Goal: Information Seeking & Learning: Learn about a topic

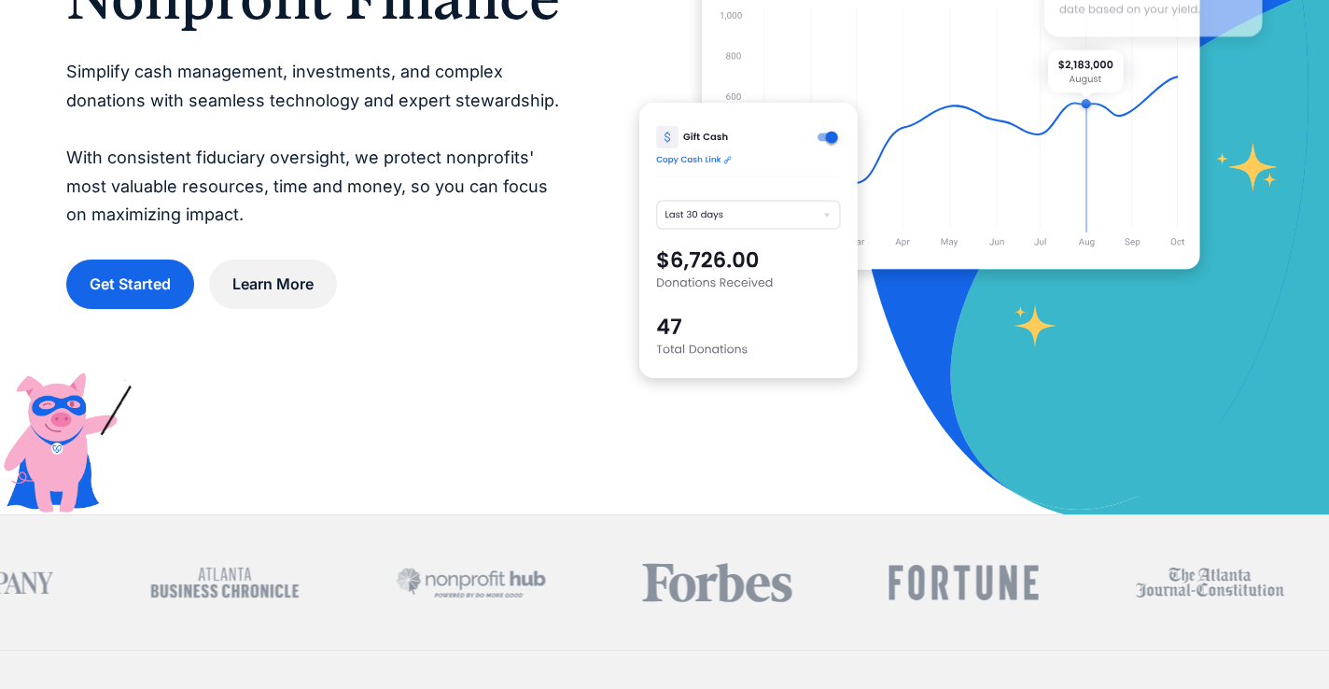
scroll to position [369, 0]
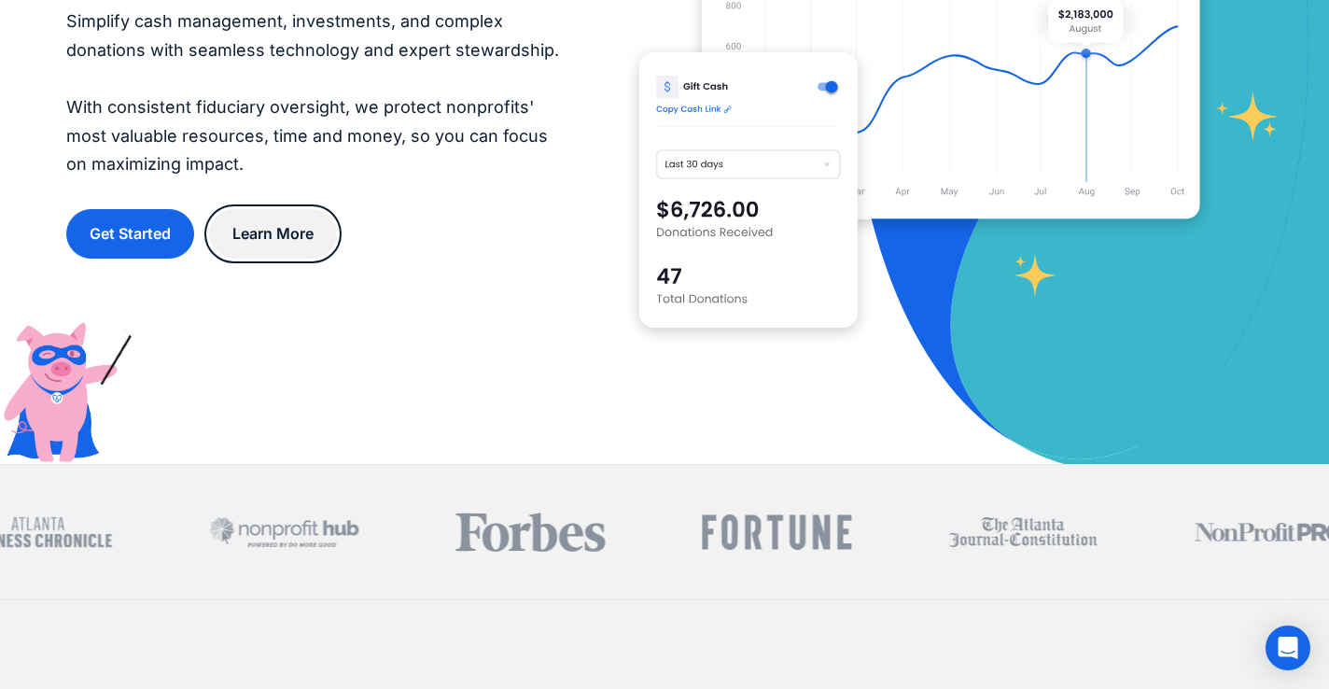
click at [271, 223] on link "Learn More" at bounding box center [273, 233] width 128 height 49
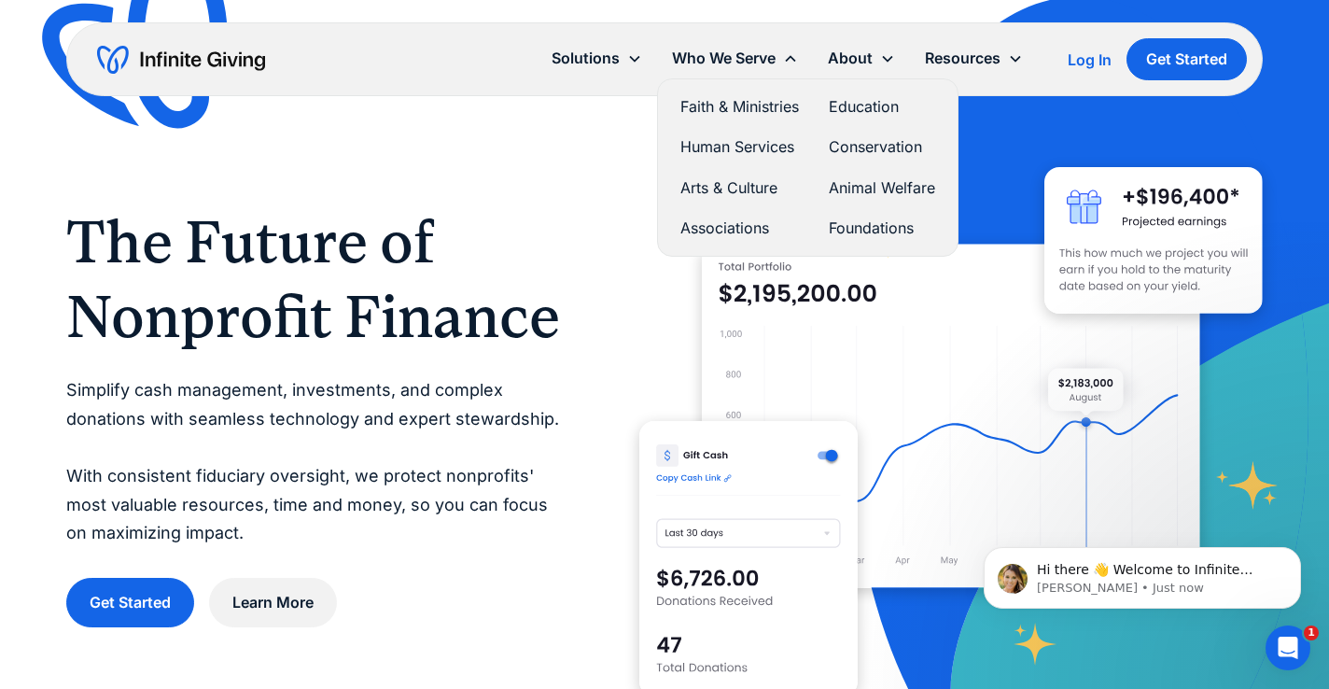
click at [724, 221] on link "Associations" at bounding box center [740, 228] width 119 height 25
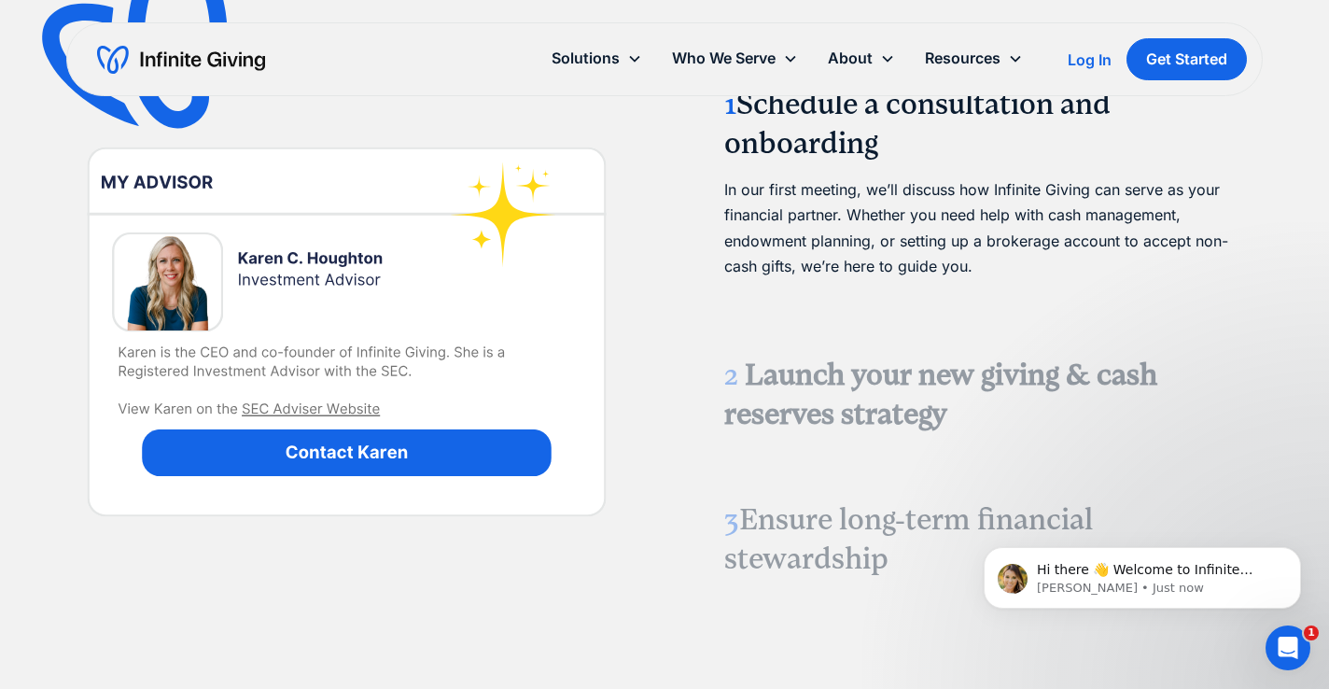
scroll to position [2754, 0]
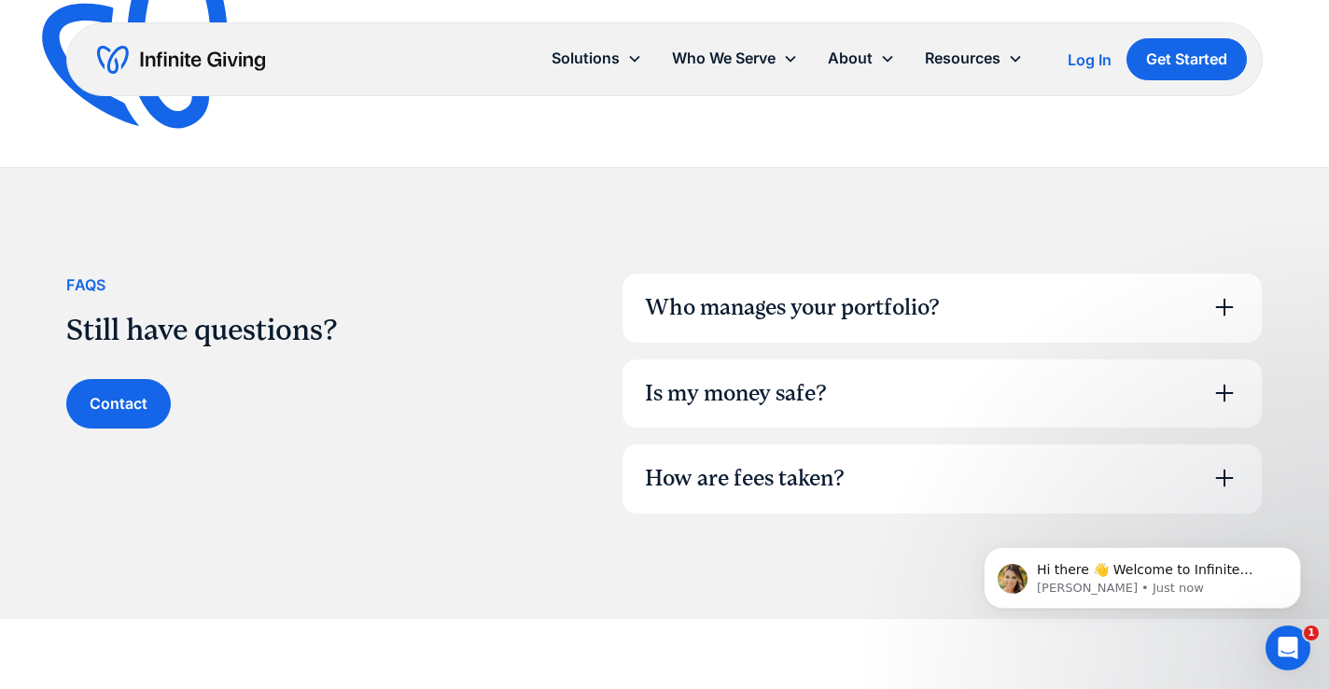
scroll to position [1244, 0]
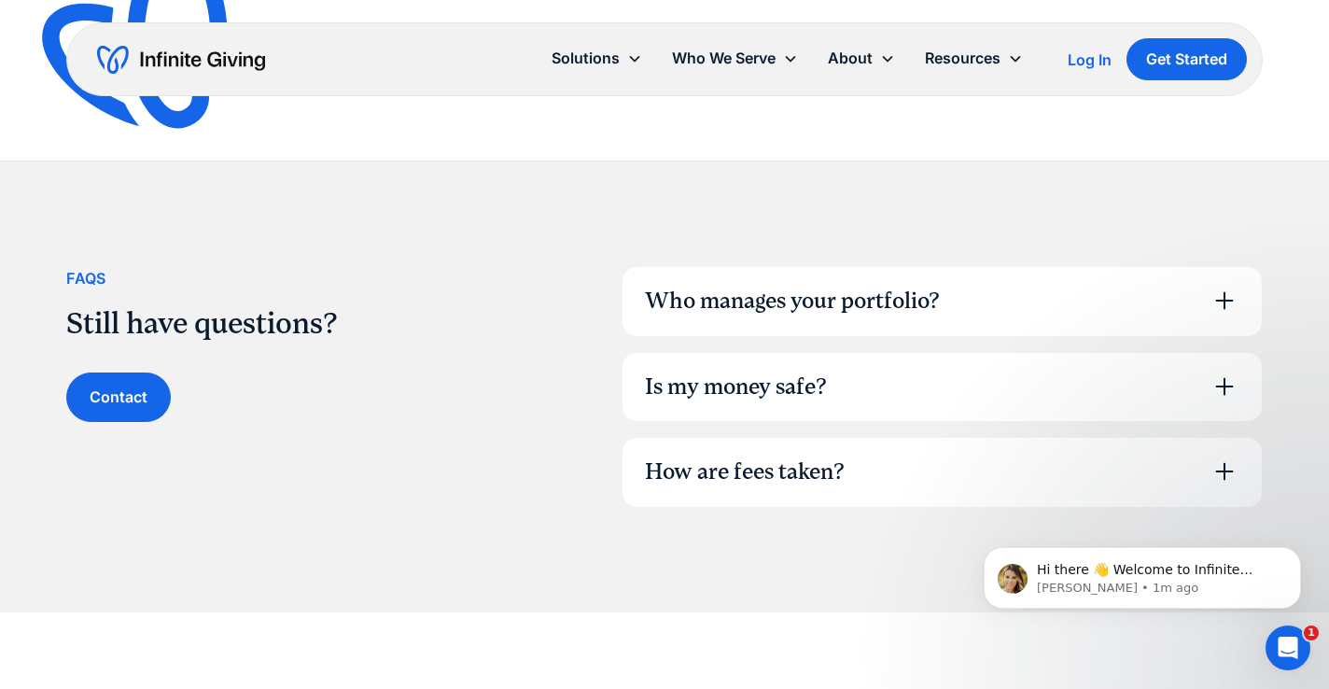
click at [815, 290] on div "Who manages your portfolio?" at bounding box center [792, 302] width 295 height 32
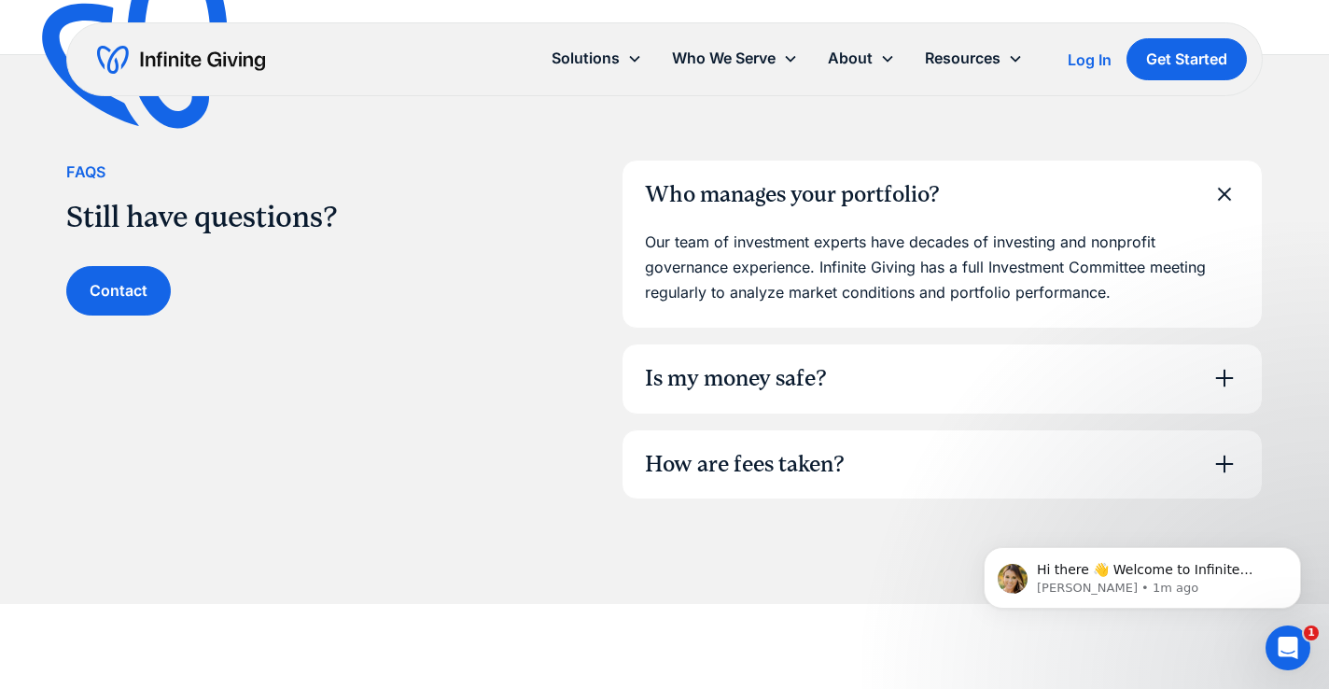
scroll to position [1352, 0]
click at [915, 376] on div "Is my money safe?" at bounding box center [942, 378] width 639 height 69
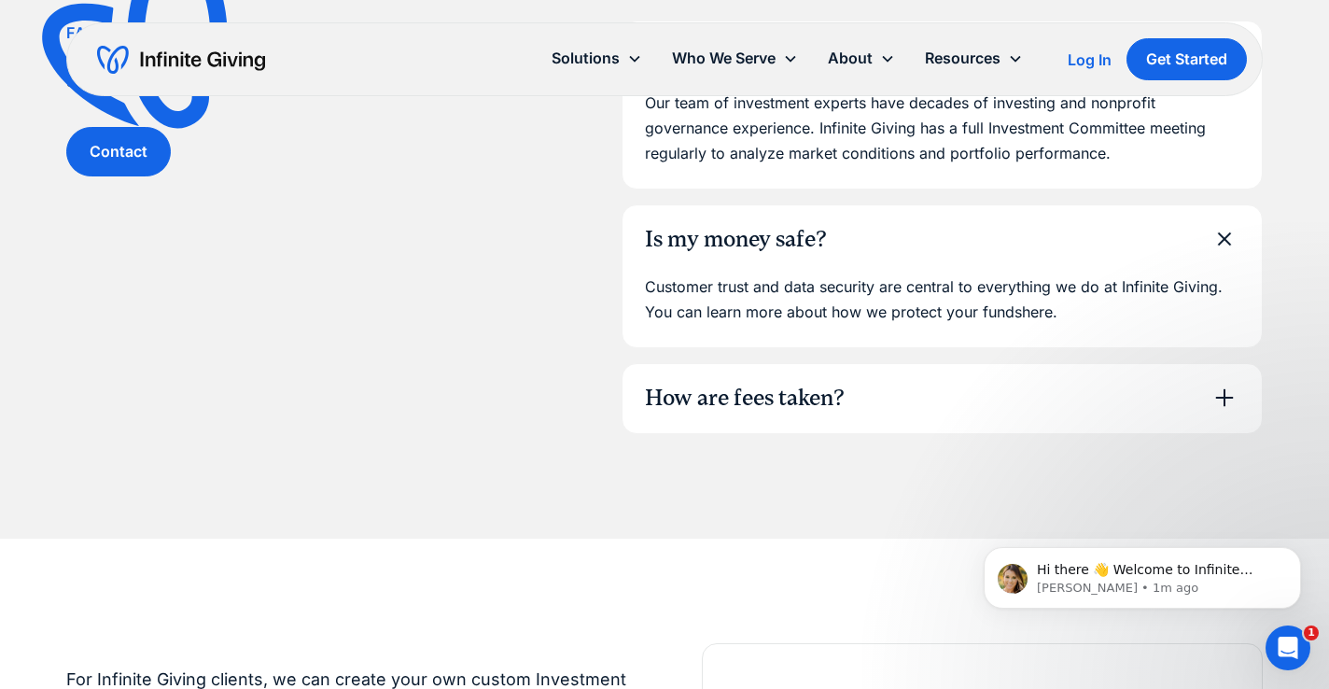
scroll to position [1491, 0]
click at [1045, 303] on link "here" at bounding box center [1037, 311] width 31 height 19
click at [845, 405] on div "How are fees taken?" at bounding box center [745, 398] width 200 height 32
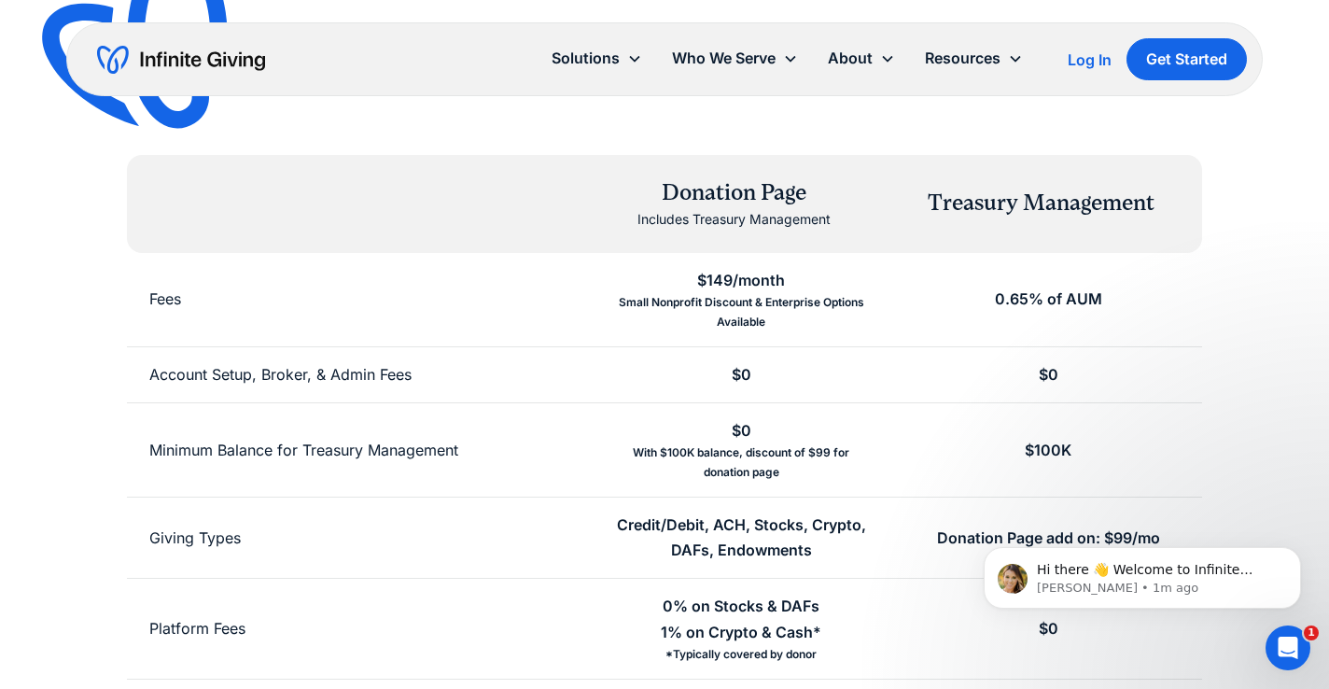
scroll to position [281, 0]
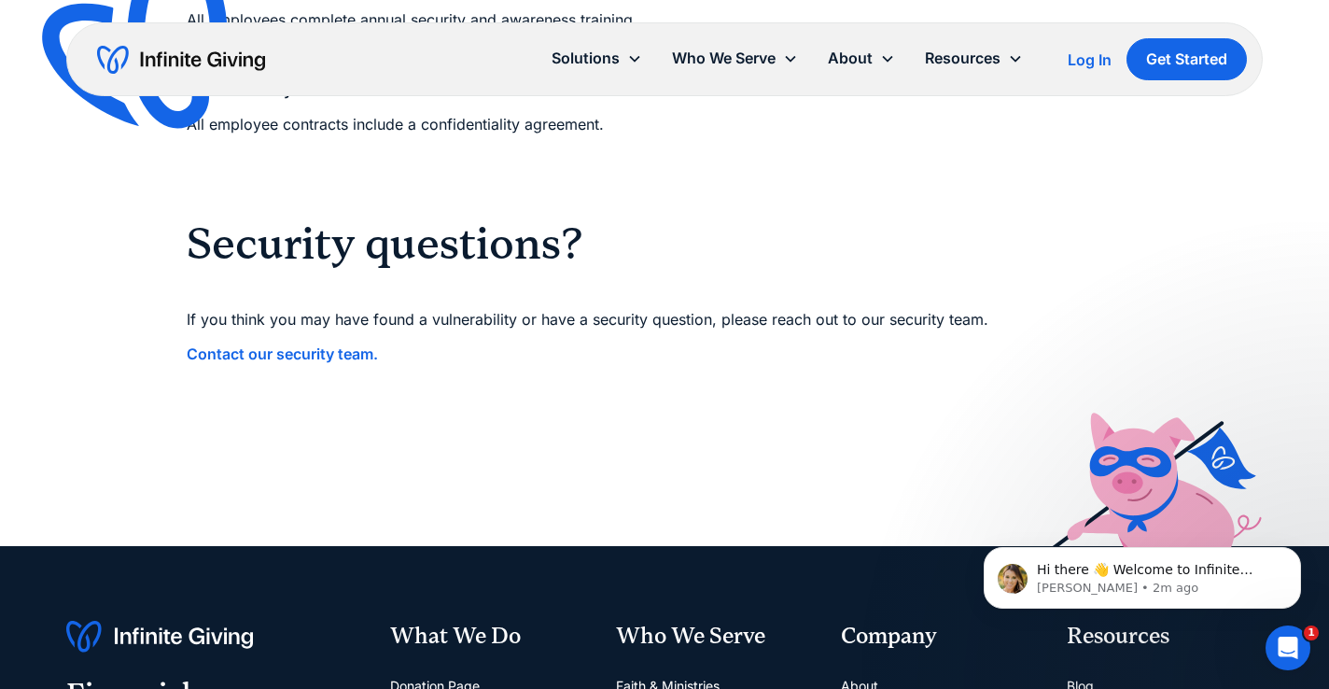
scroll to position [2428, 0]
